Goal: Task Accomplishment & Management: Manage account settings

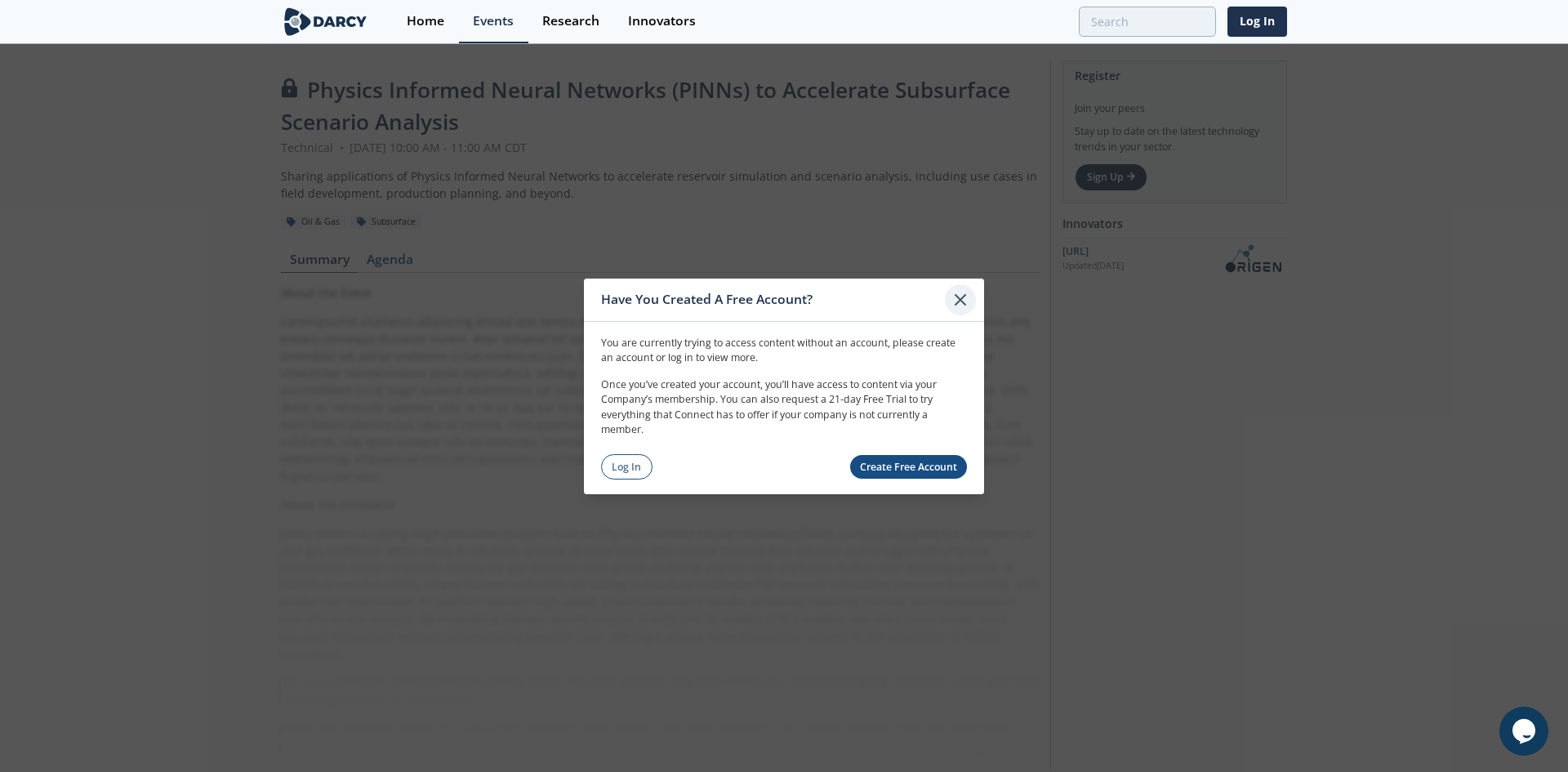
click at [959, 301] on icon at bounding box center [960, 299] width 10 height 10
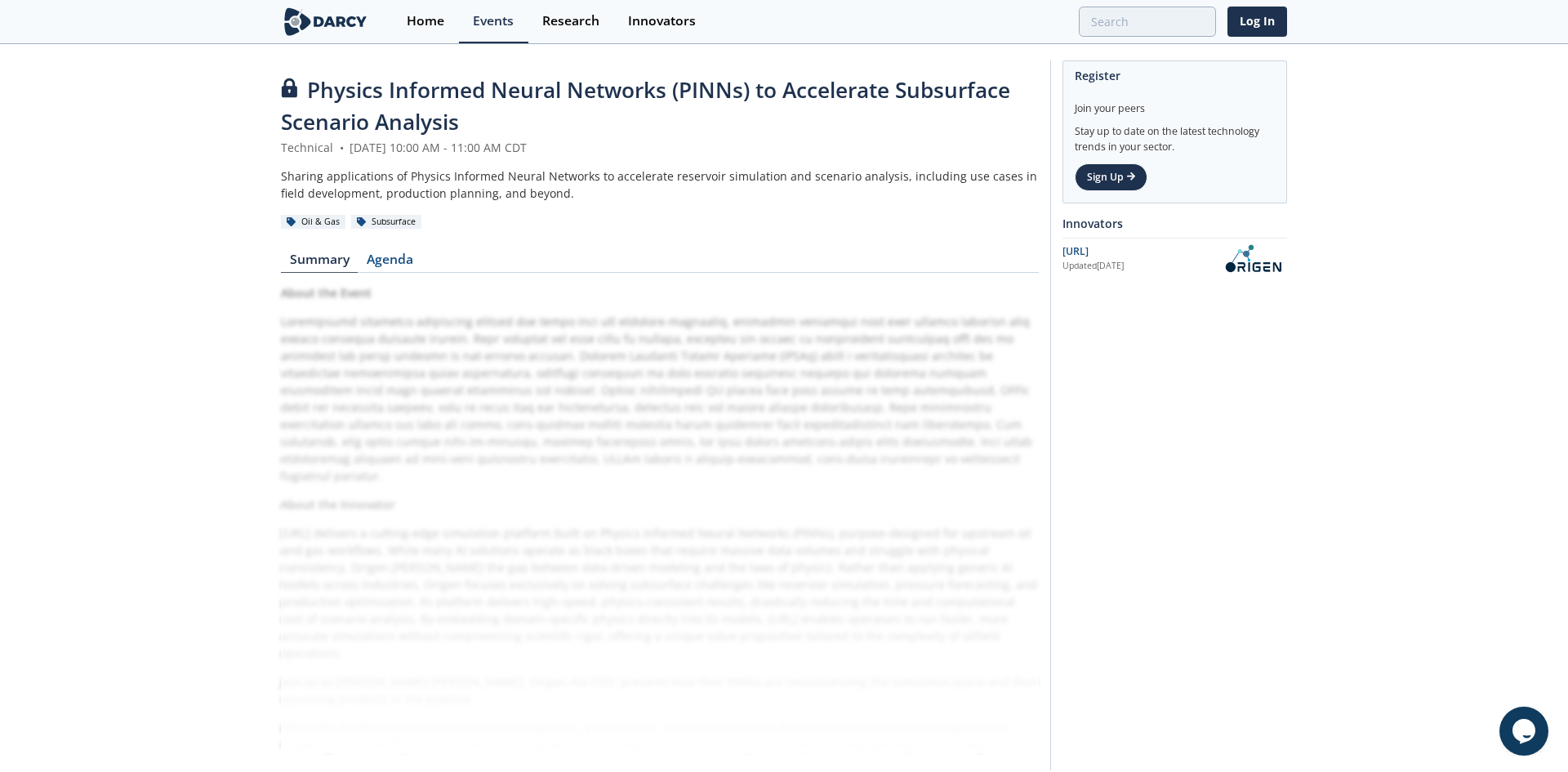
click at [856, 402] on div "About the Event About the Innovator Origen.ai delivers a cutting-edge simulatio…" at bounding box center [660, 518] width 758 height 469
click at [506, 616] on div "About the Event About the Innovator Origen.ai delivers a cutting-edge simulatio…" at bounding box center [660, 518] width 758 height 469
click at [634, 417] on div "About the Event About the Innovator Origen.ai delivers a cutting-edge simulatio…" at bounding box center [660, 518] width 758 height 469
click at [632, 259] on nav "Summary Agenda" at bounding box center [660, 263] width 758 height 19
click at [385, 255] on link "Agenda" at bounding box center [389, 263] width 64 height 19
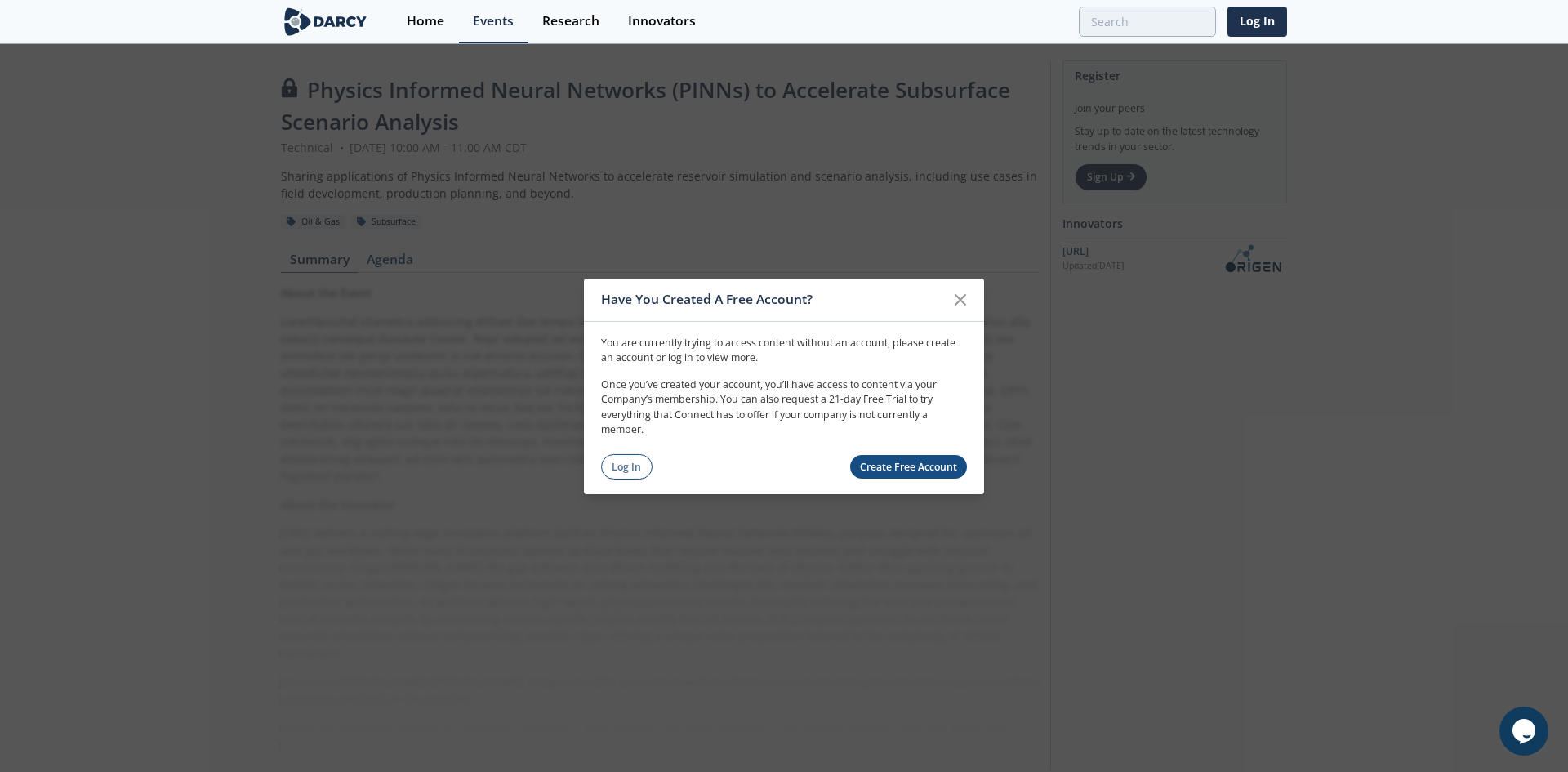
drag, startPoint x: 328, startPoint y: 259, endPoint x: 334, endPoint y: 267, distance: 10.0
click at [335, 269] on div "Have You Created A Free Account? You are currently trying to access content wit…" at bounding box center [784, 386] width 1568 height 772
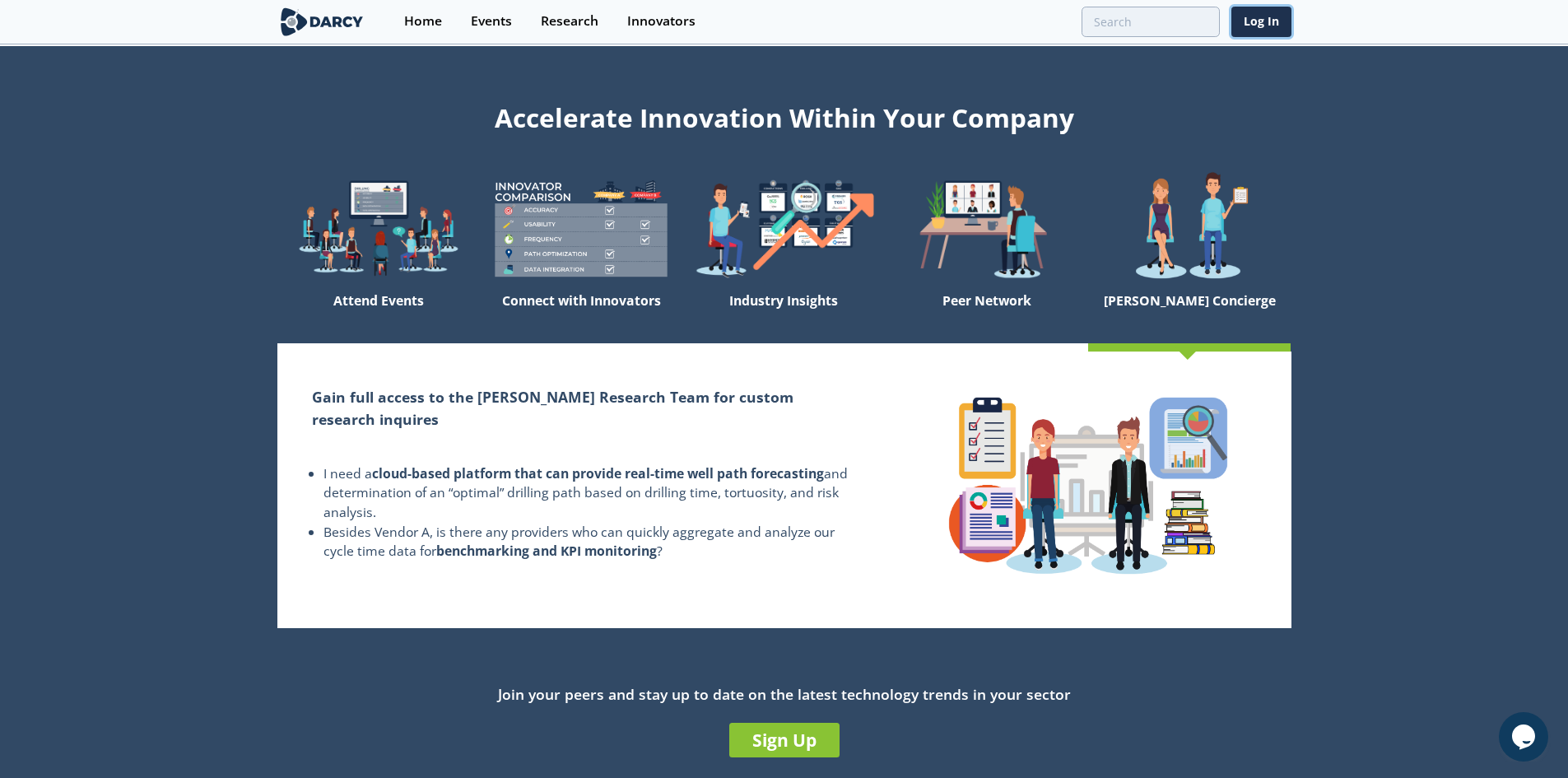
drag, startPoint x: 1268, startPoint y: 30, endPoint x: 1264, endPoint y: 41, distance: 11.7
click at [1268, 30] on link "Log In" at bounding box center [1262, 21] width 60 height 30
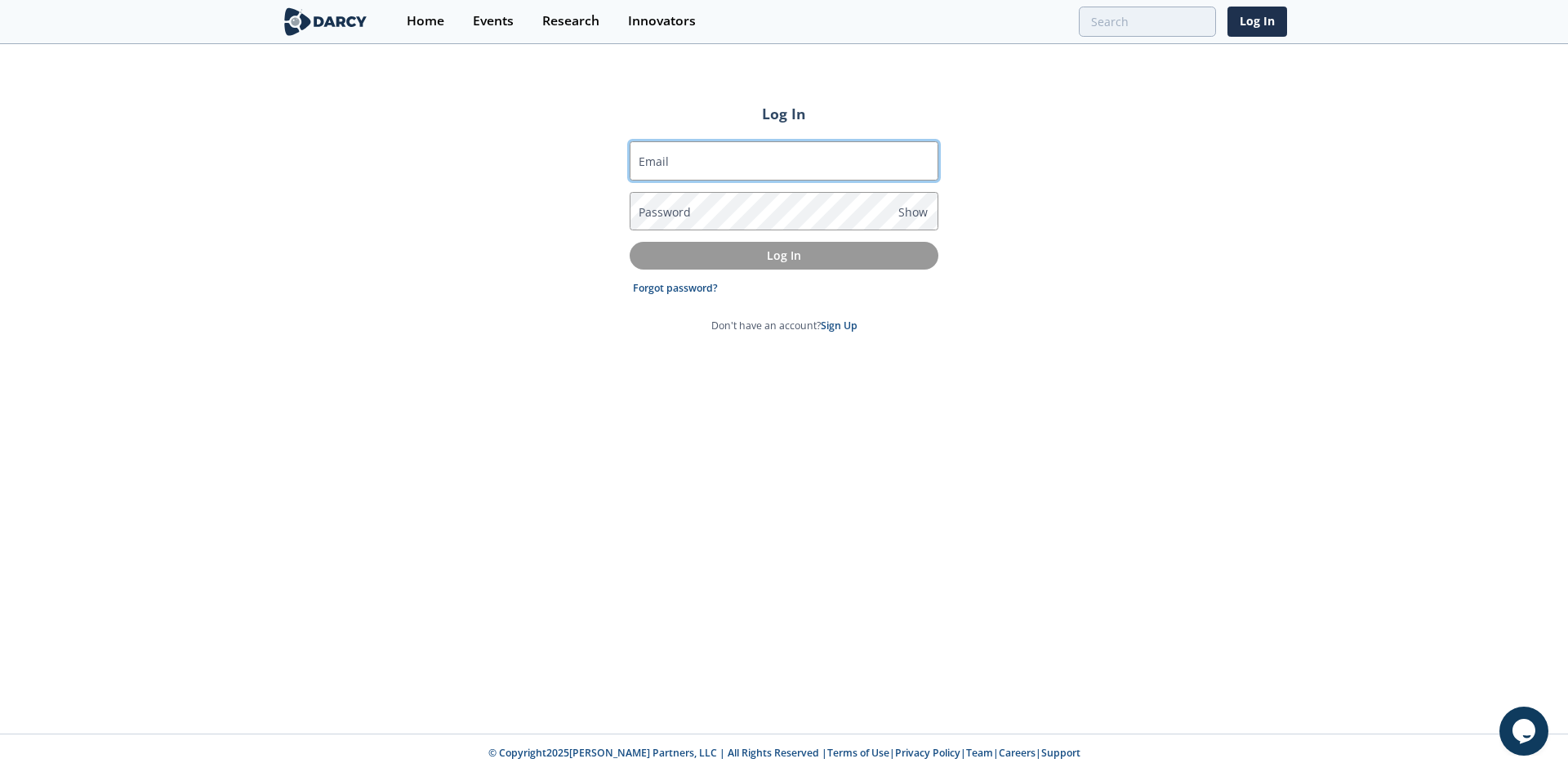
click at [706, 155] on input "Email" at bounding box center [784, 160] width 308 height 39
type input "[EMAIL_ADDRESS][DOMAIN_NAME]"
click at [679, 207] on label "Password" at bounding box center [665, 212] width 53 height 18
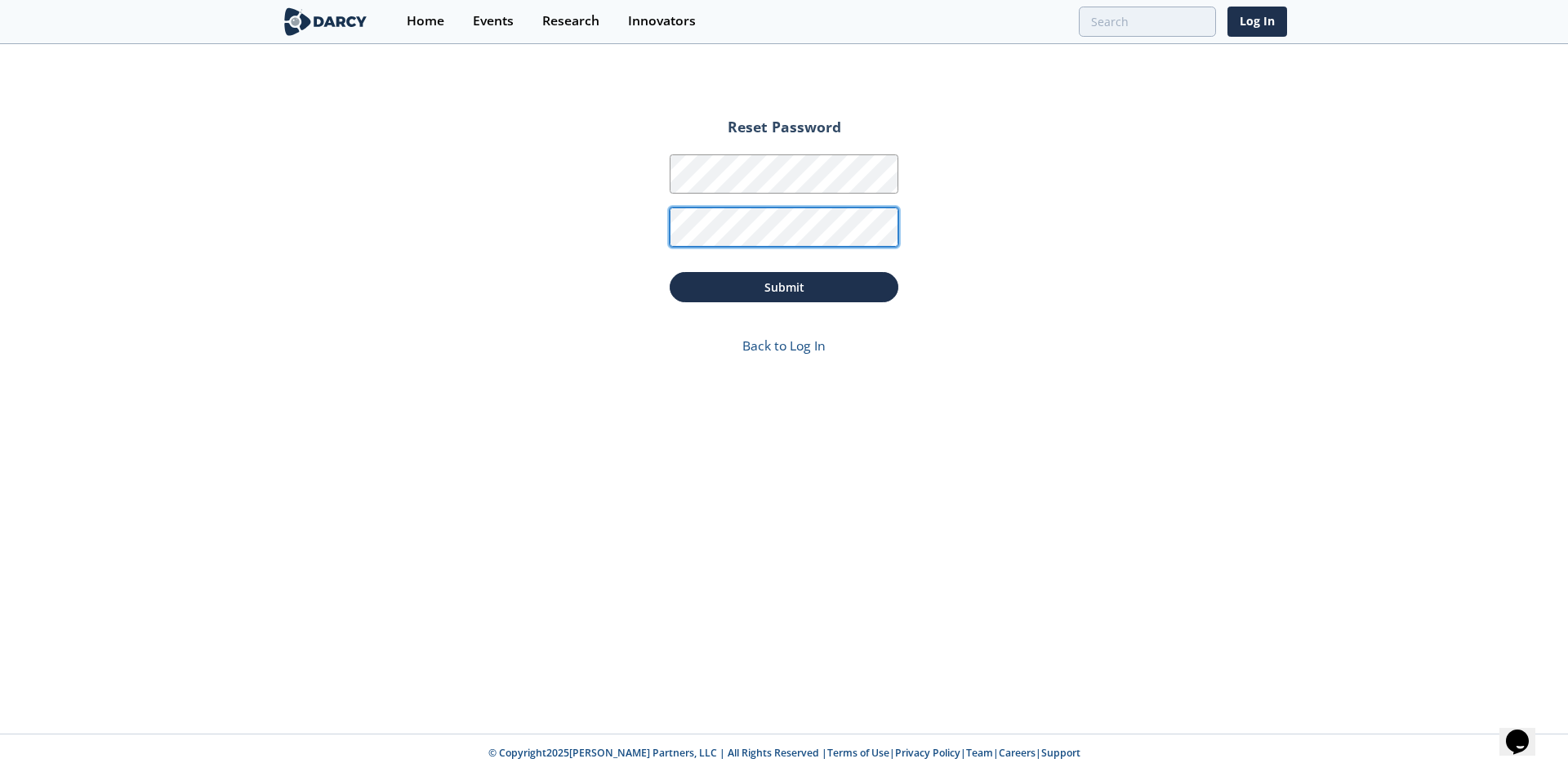
click at [669, 272] on button "Submit" at bounding box center [783, 287] width 229 height 30
click at [865, 133] on h2 "Reset Password" at bounding box center [783, 133] width 229 height 26
click at [1264, 26] on link "Log In" at bounding box center [1257, 21] width 60 height 30
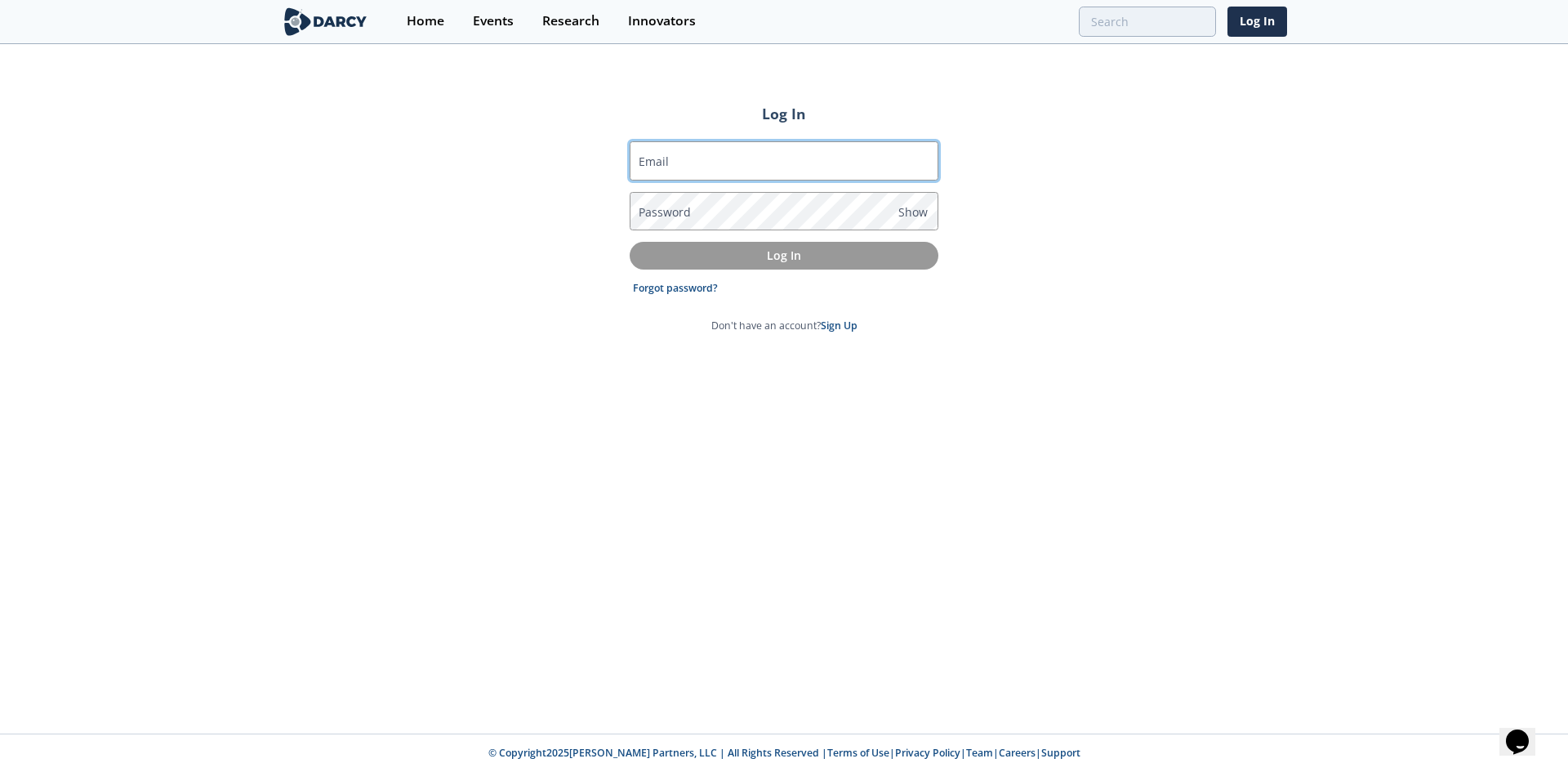
click at [676, 151] on input "Email" at bounding box center [784, 160] width 308 height 39
type input "[EMAIL_ADDRESS][DOMAIN_NAME]"
click at [693, 295] on form "Email afrerman@diamondbackenergy.com Password Show Log In Forgot password? Don'…" at bounding box center [784, 237] width 308 height 192
click at [691, 287] on link "Forgot password?" at bounding box center [675, 288] width 85 height 15
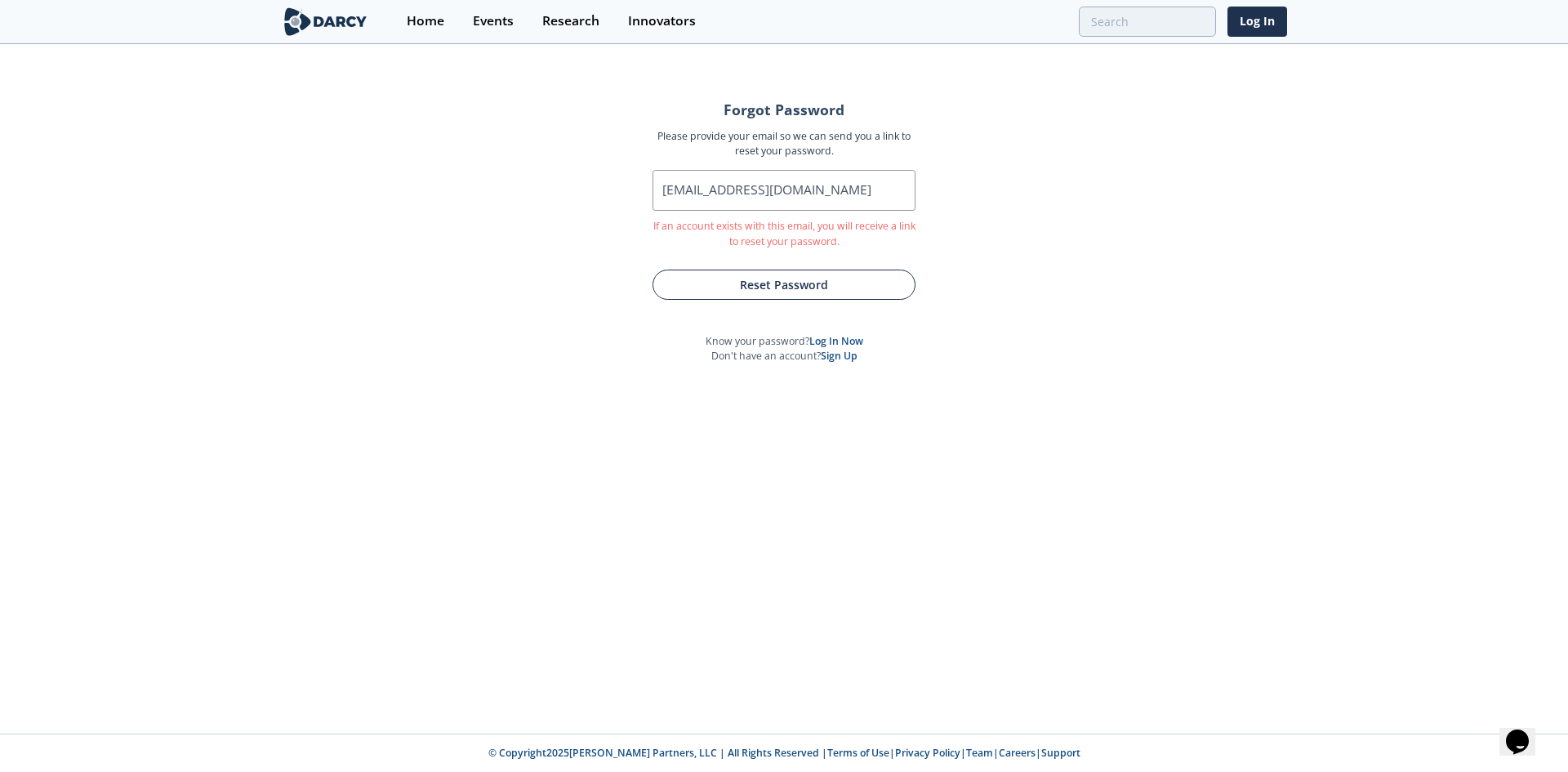
click at [768, 291] on button "Reset Password" at bounding box center [784, 285] width 263 height 30
